Goal: Check status: Check status

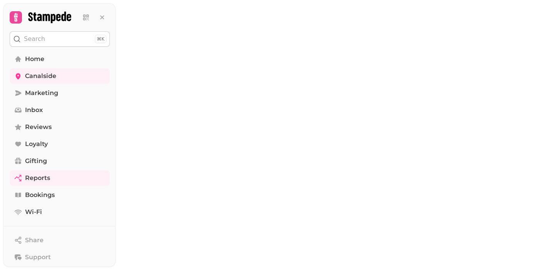
select select "**"
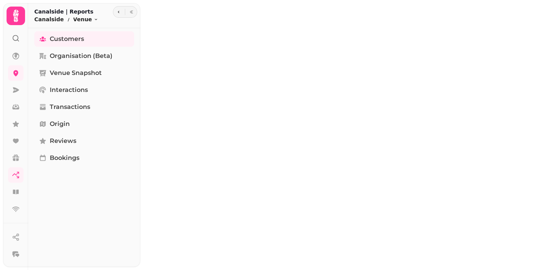
select select "**"
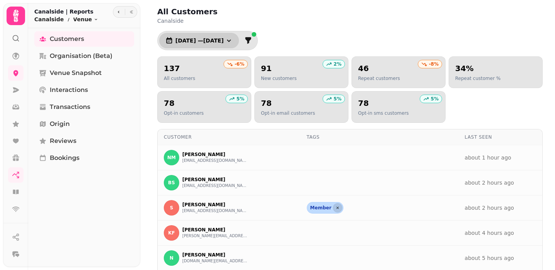
click at [224, 42] on span "1 Jul, 2025 — 31 Jul, 2025" at bounding box center [199, 40] width 48 height 5
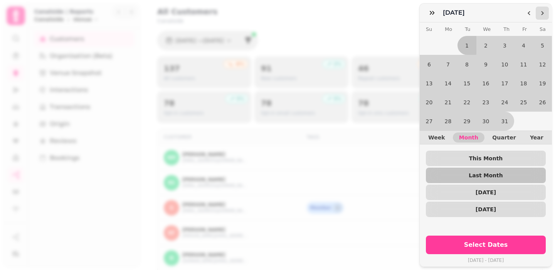
click at [537, 9] on button "Go to the Next Month" at bounding box center [542, 13] width 13 height 13
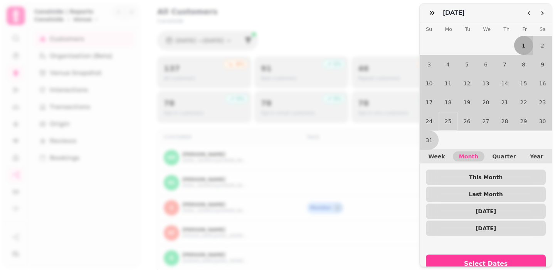
click at [522, 49] on button "1" at bounding box center [523, 45] width 19 height 19
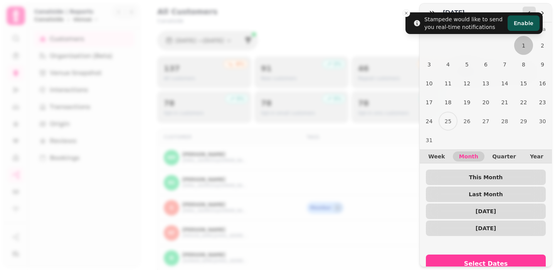
click at [528, 10] on icon "Go to the Previous Month" at bounding box center [529, 13] width 6 height 6
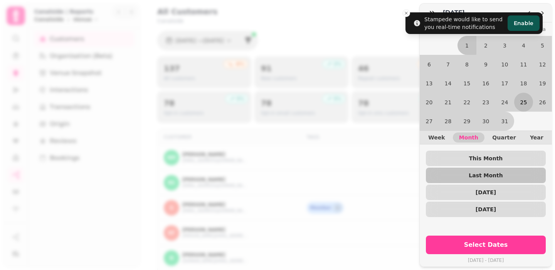
click at [524, 105] on button "25" at bounding box center [523, 102] width 19 height 19
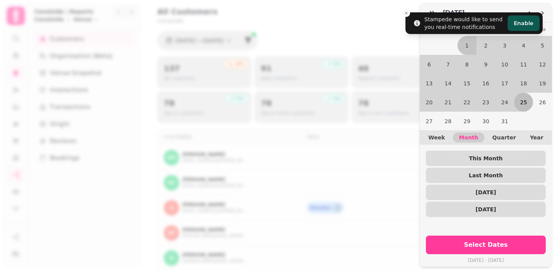
click at [524, 101] on button "25" at bounding box center [523, 102] width 19 height 19
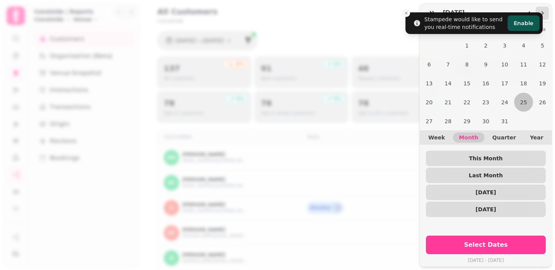
click at [541, 12] on icon "Go to the Next Month" at bounding box center [542, 13] width 6 height 6
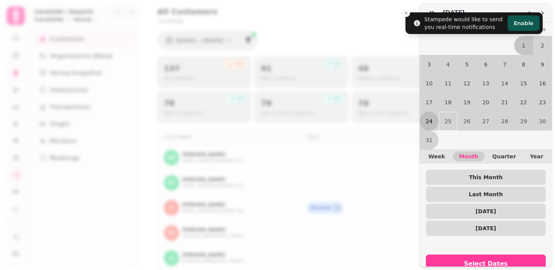
click at [424, 119] on button "24" at bounding box center [429, 120] width 19 height 19
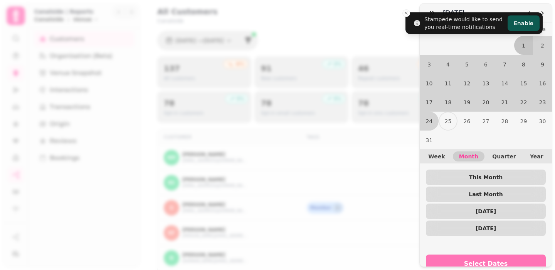
click at [472, 261] on span "Select Dates" at bounding box center [485, 263] width 101 height 6
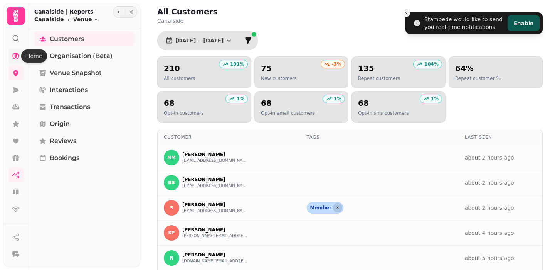
click at [19, 56] on icon at bounding box center [16, 56] width 8 height 8
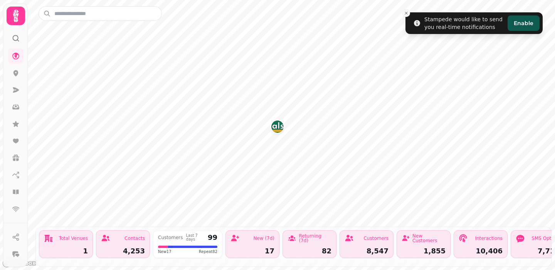
click at [275, 130] on img "Canalside" at bounding box center [277, 126] width 12 height 12
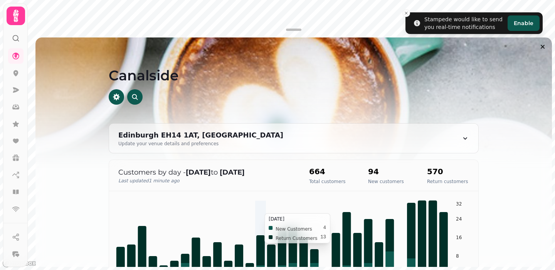
scroll to position [7, 0]
click at [20, 174] on link at bounding box center [15, 174] width 15 height 15
select select "**"
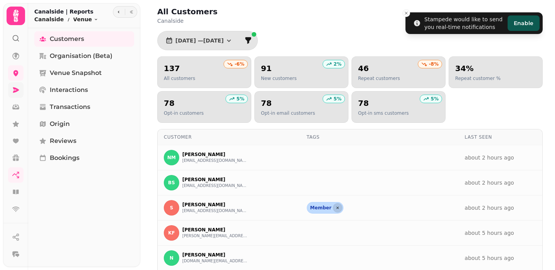
click at [20, 88] on link at bounding box center [15, 89] width 15 height 15
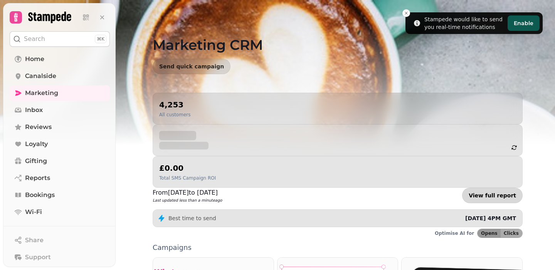
click at [490, 187] on link "View full report" at bounding box center [492, 194] width 61 height 15
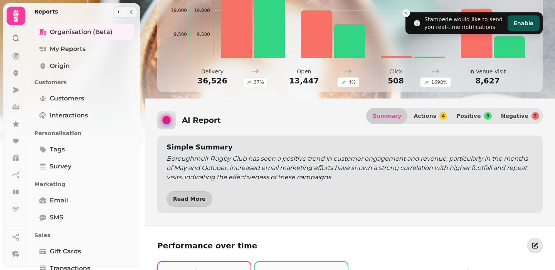
scroll to position [399, 0]
